Goal: Navigation & Orientation: Find specific page/section

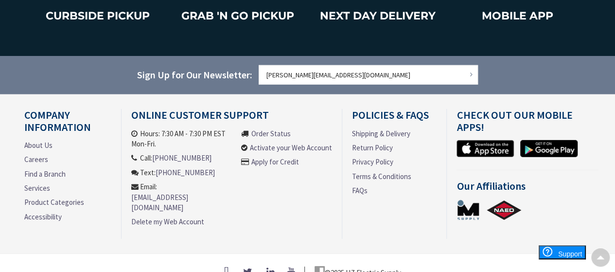
scroll to position [1374, 0]
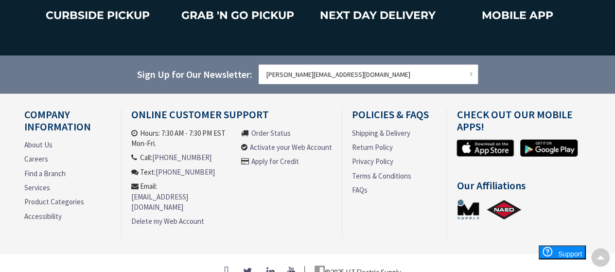
click at [50, 168] on link "Find a Branch" at bounding box center [44, 173] width 41 height 10
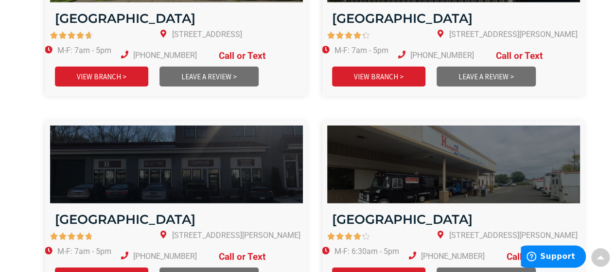
scroll to position [1355, 0]
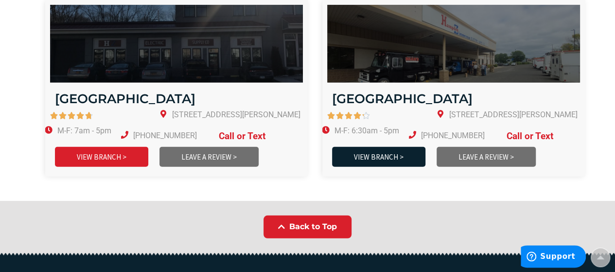
click at [382, 147] on link "VIEW BRANCH >" at bounding box center [378, 157] width 93 height 20
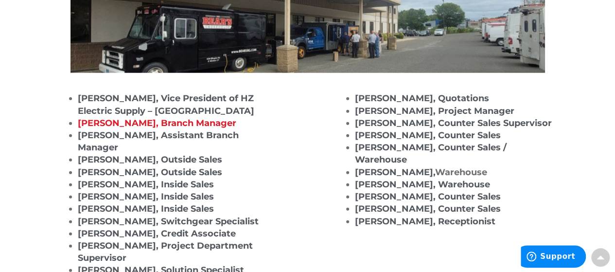
scroll to position [1259, 0]
